Goal: Information Seeking & Learning: Learn about a topic

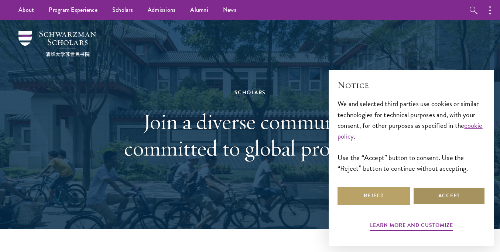
click at [435, 202] on button "Accept" at bounding box center [449, 196] width 72 height 18
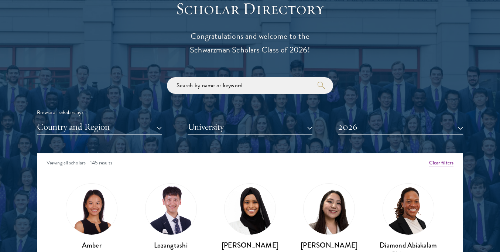
scroll to position [901, 0]
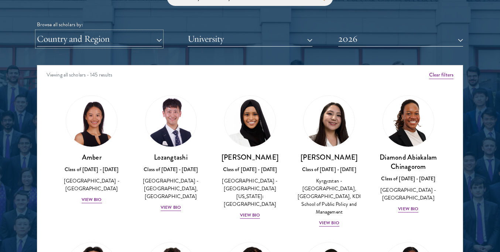
click at [131, 38] on button "Country and Region" at bounding box center [99, 38] width 125 height 15
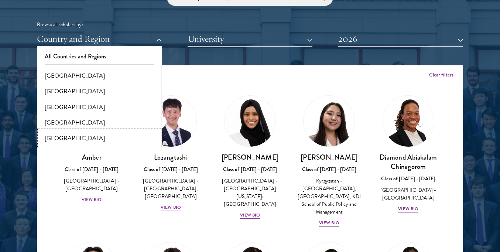
click at [85, 135] on button "[GEOGRAPHIC_DATA]" at bounding box center [99, 138] width 120 height 16
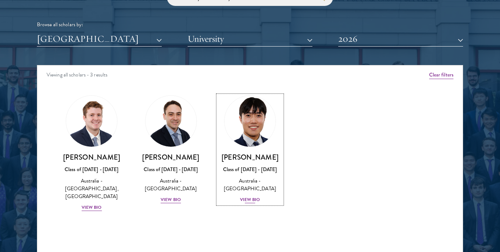
click at [258, 129] on img at bounding box center [250, 121] width 56 height 56
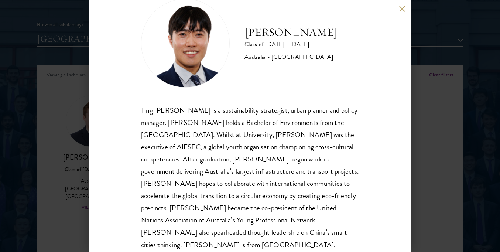
scroll to position [23, 0]
click at [114, 107] on div "[PERSON_NAME] Class of [DATE] - [DATE] [GEOGRAPHIC_DATA] - [GEOGRAPHIC_DATA] Ti…" at bounding box center [249, 126] width 321 height 252
click at [74, 130] on div "[PERSON_NAME] Class of [DATE] - [DATE] [GEOGRAPHIC_DATA] - [GEOGRAPHIC_DATA] Ti…" at bounding box center [250, 126] width 500 height 252
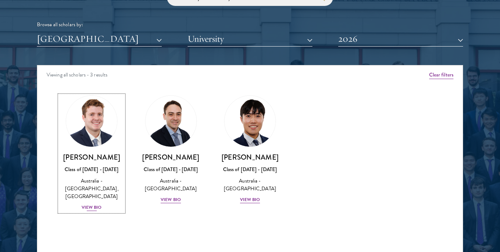
click at [95, 171] on div "Class of [DATE] - [DATE]" at bounding box center [91, 169] width 64 height 8
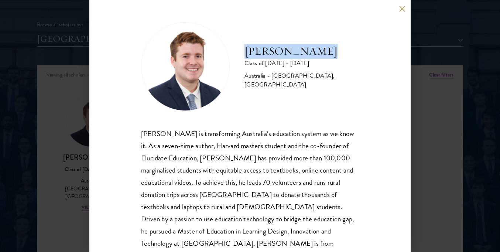
drag, startPoint x: 239, startPoint y: 49, endPoint x: 323, endPoint y: 48, distance: 84.2
click at [323, 48] on div "[PERSON_NAME] Class of [DATE] - [DATE] [GEOGRAPHIC_DATA] - [GEOGRAPHIC_DATA], […" at bounding box center [250, 66] width 218 height 89
copy h2 "[PERSON_NAME]"
